Goal: Information Seeking & Learning: Learn about a topic

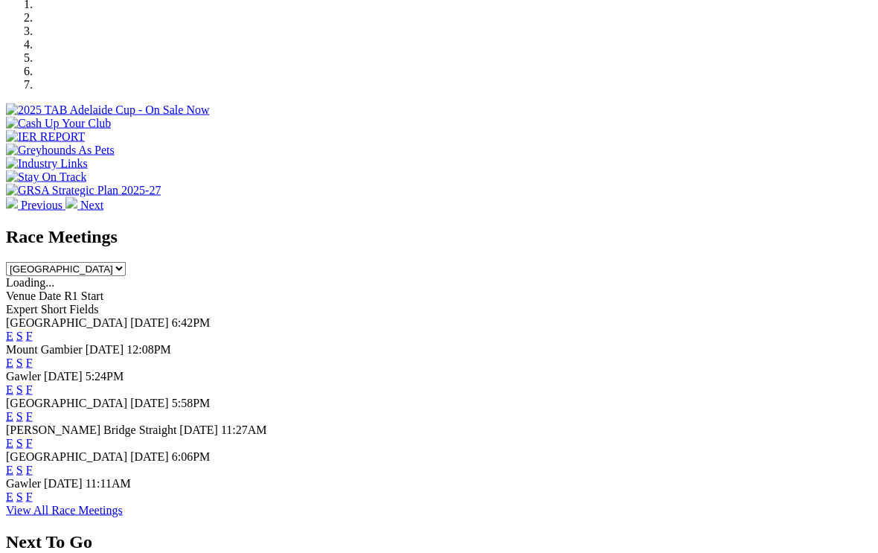
scroll to position [473, 0]
click at [33, 463] on link "F" at bounding box center [29, 469] width 7 height 13
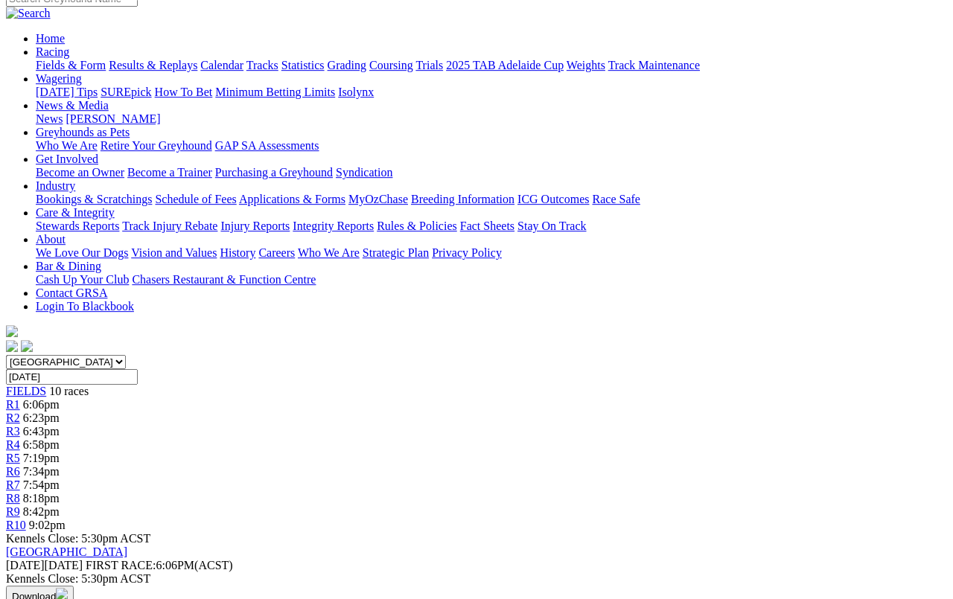
scroll to position [0, 10]
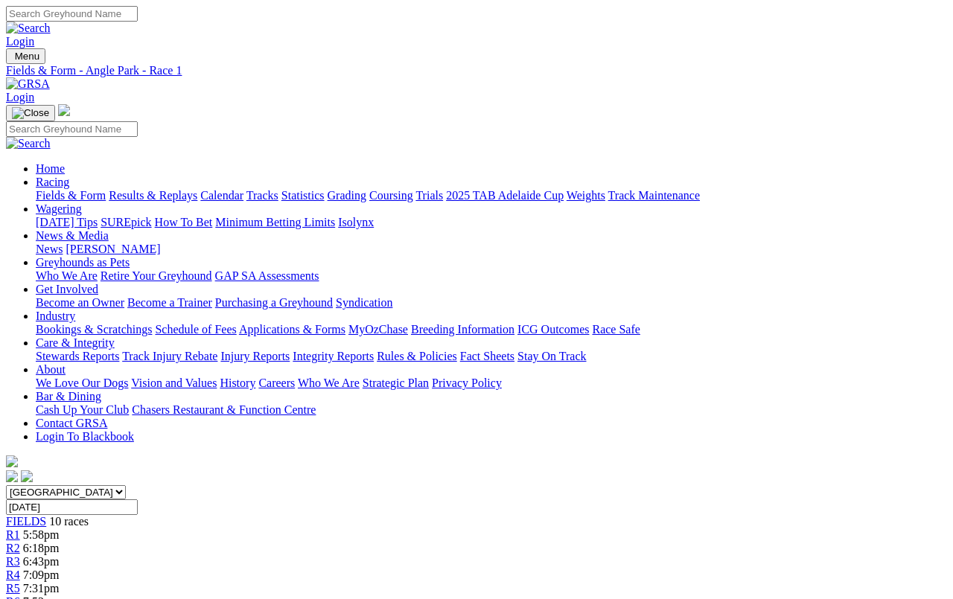
scroll to position [5, 0]
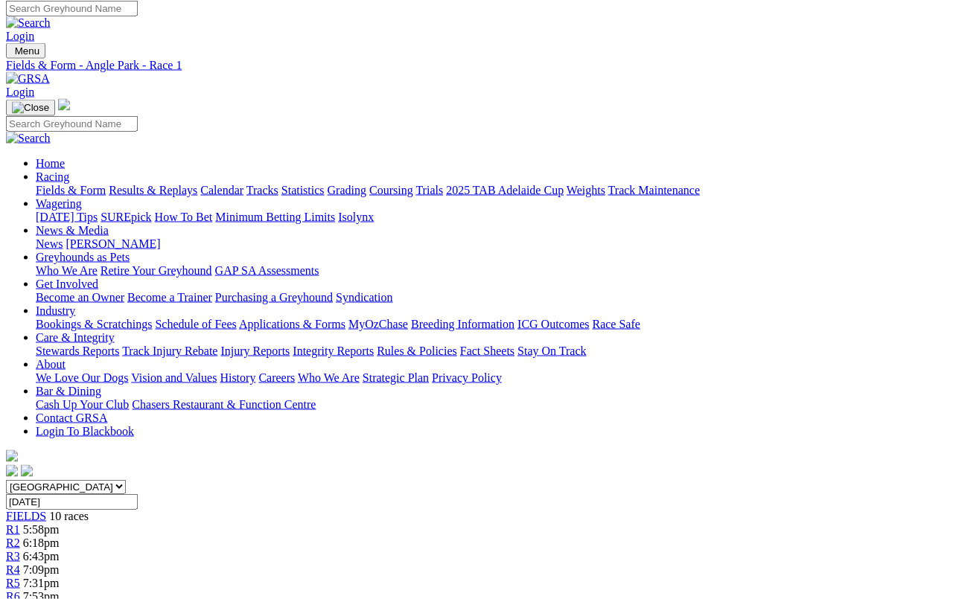
click at [60, 590] on span "7:53pm" at bounding box center [41, 596] width 36 height 13
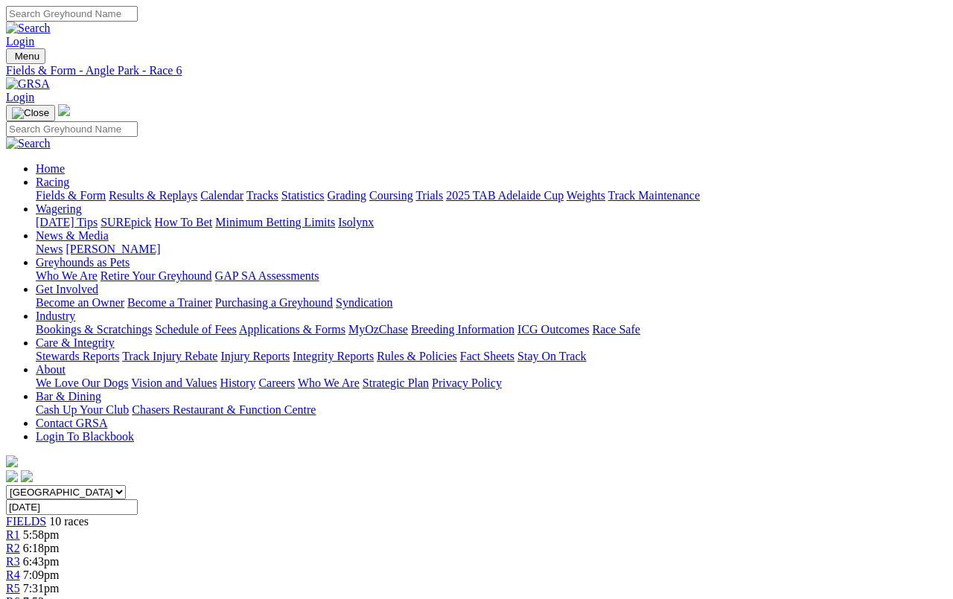
click at [20, 555] on link "R3" at bounding box center [13, 561] width 14 height 13
click at [42, 189] on link "Fields & Form" at bounding box center [71, 195] width 70 height 13
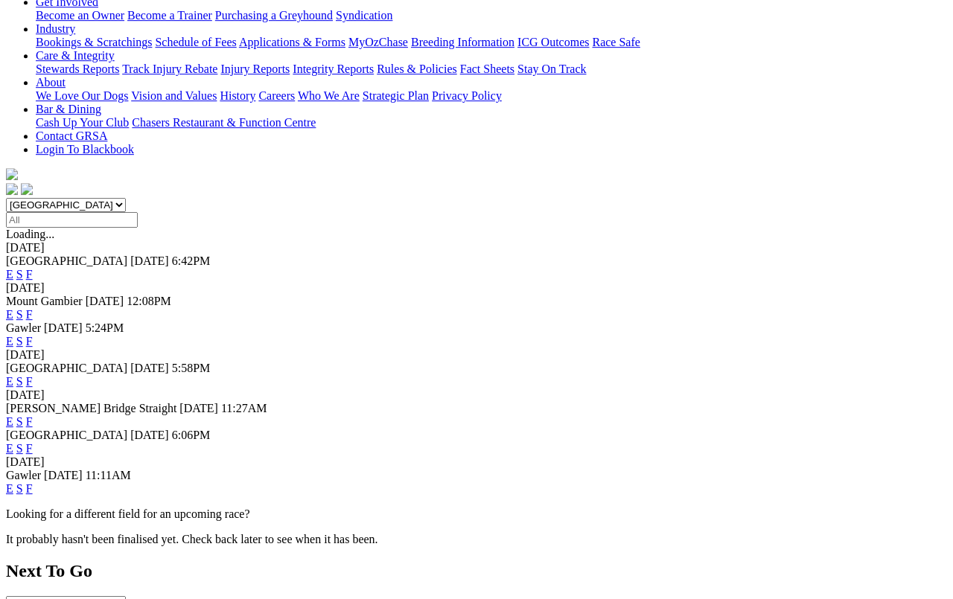
scroll to position [287, 0]
click at [33, 482] on link "F" at bounding box center [29, 488] width 7 height 13
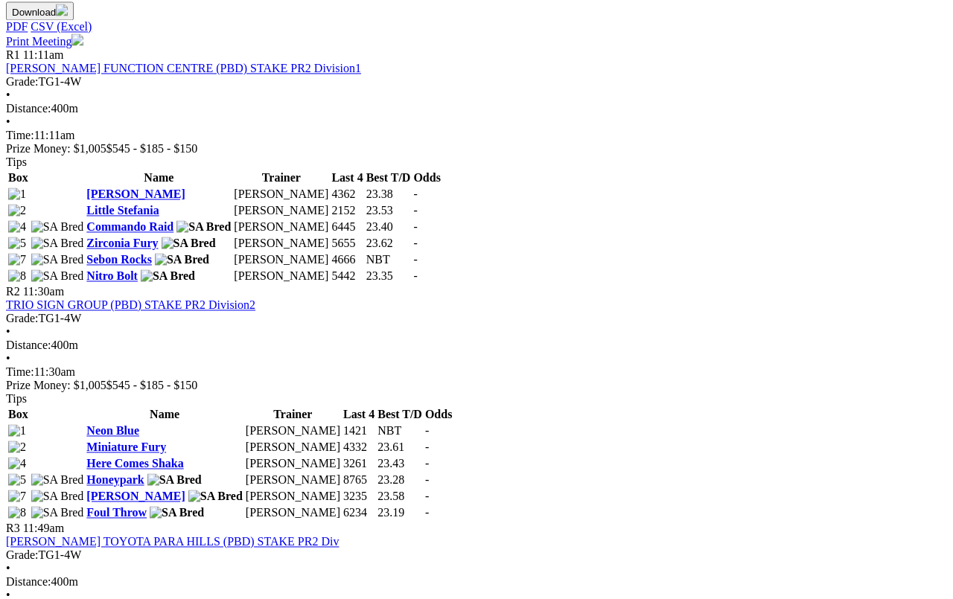
scroll to position [728, 0]
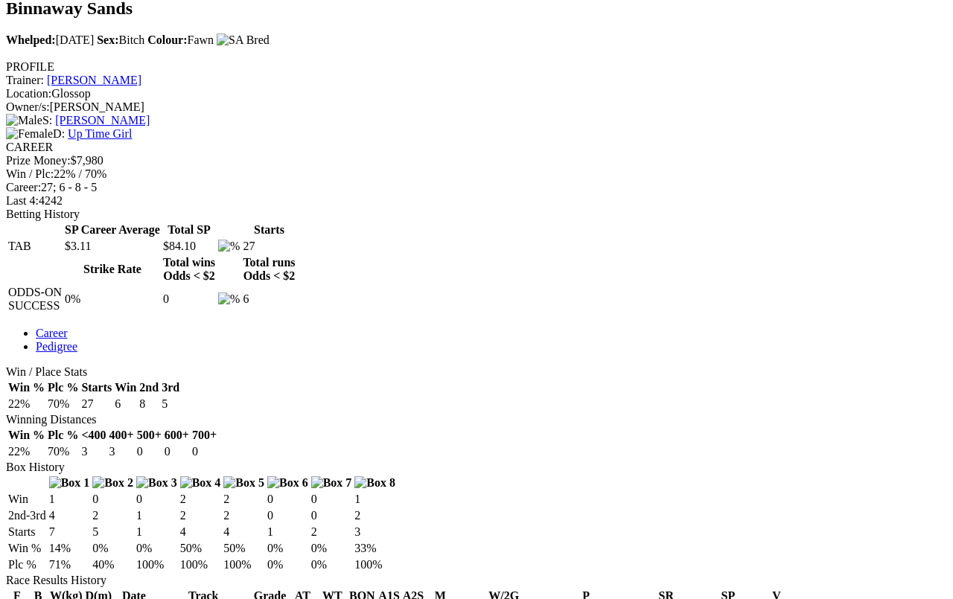
scroll to position [493, 0]
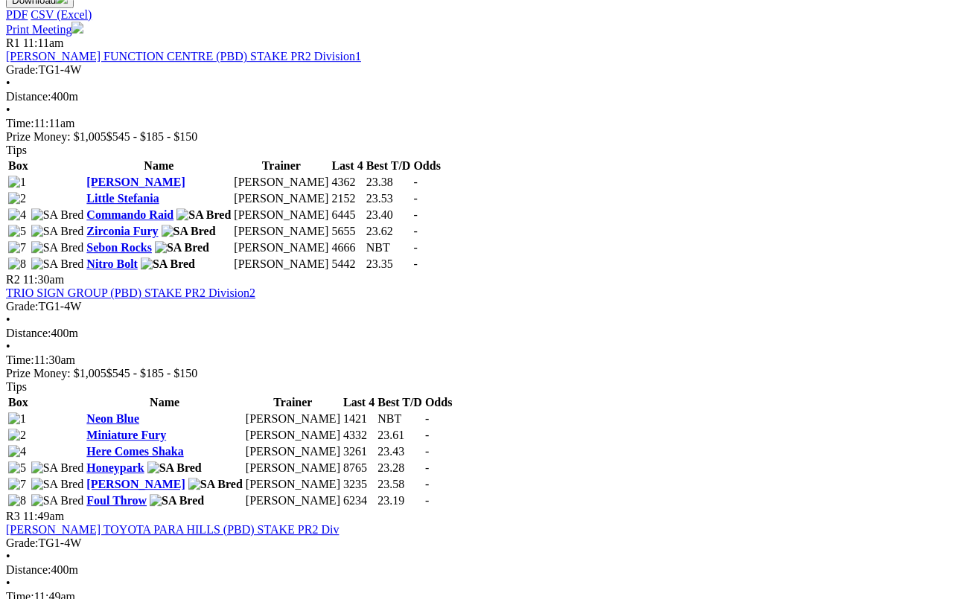
scroll to position [735, 0]
